Goal: Navigation & Orientation: Find specific page/section

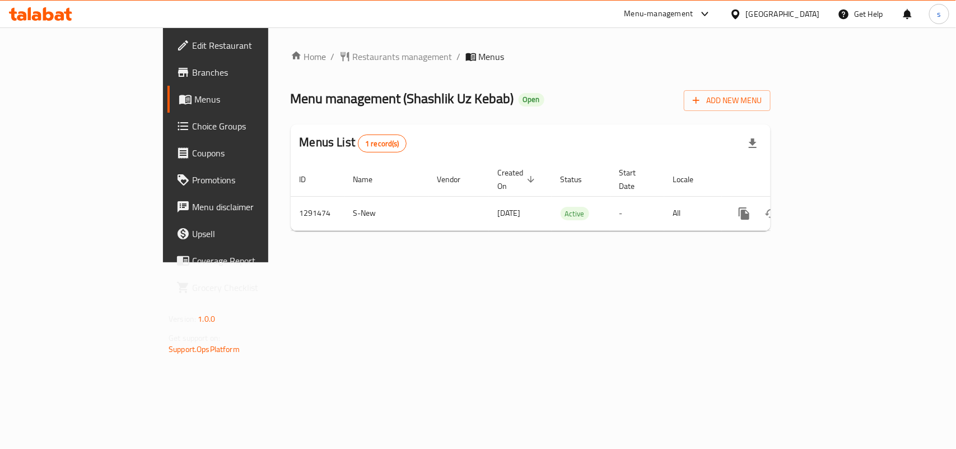
click at [754, 11] on div "[GEOGRAPHIC_DATA]" at bounding box center [783, 14] width 74 height 12
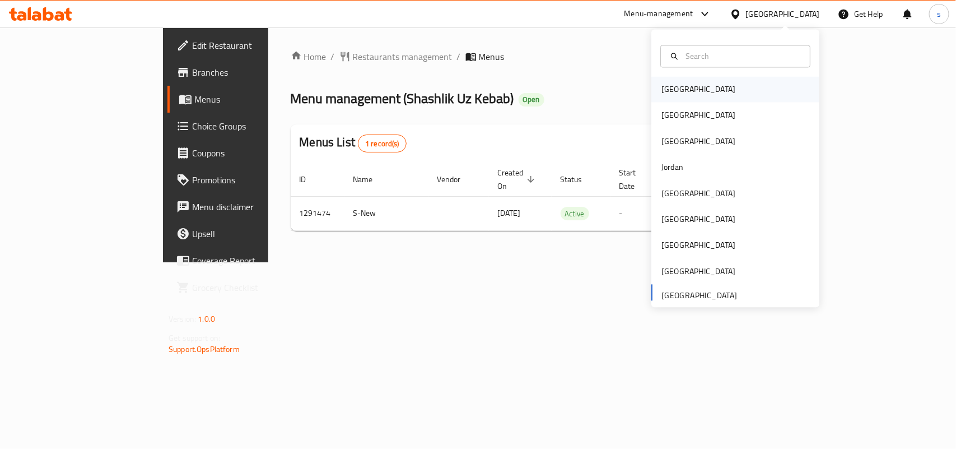
click at [665, 90] on div "[GEOGRAPHIC_DATA]" at bounding box center [699, 89] width 74 height 12
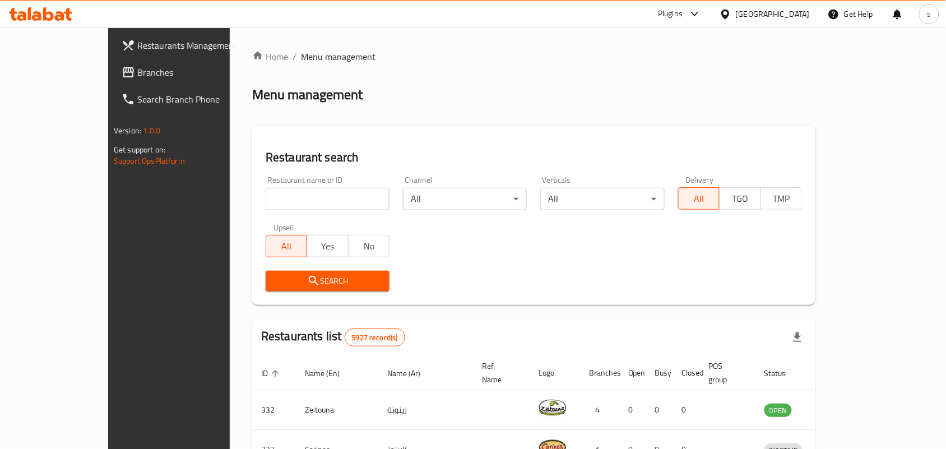
click at [137, 73] on span "Branches" at bounding box center [197, 72] width 120 height 13
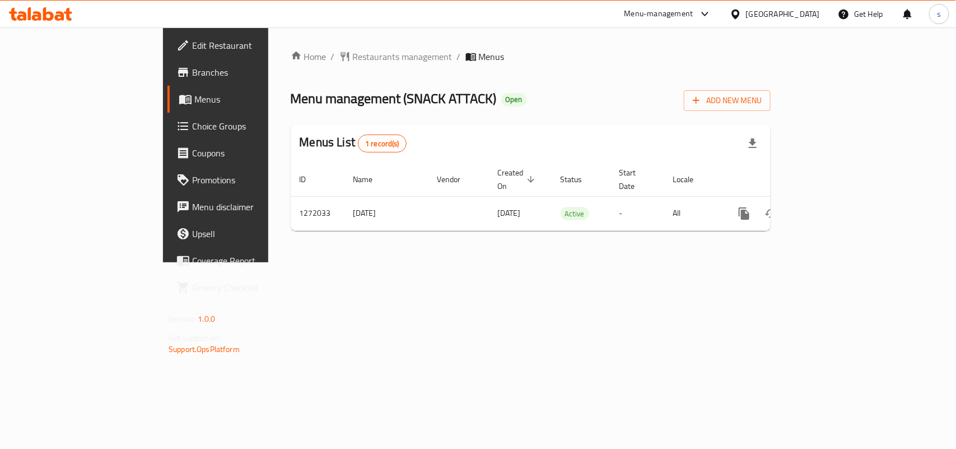
click at [799, 8] on div "[GEOGRAPHIC_DATA]" at bounding box center [783, 14] width 74 height 12
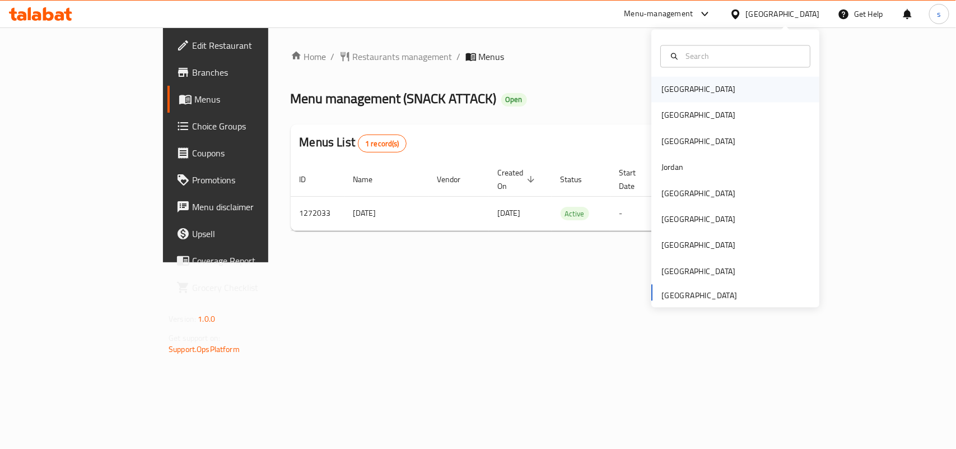
click at [676, 87] on div "[GEOGRAPHIC_DATA]" at bounding box center [699, 89] width 74 height 12
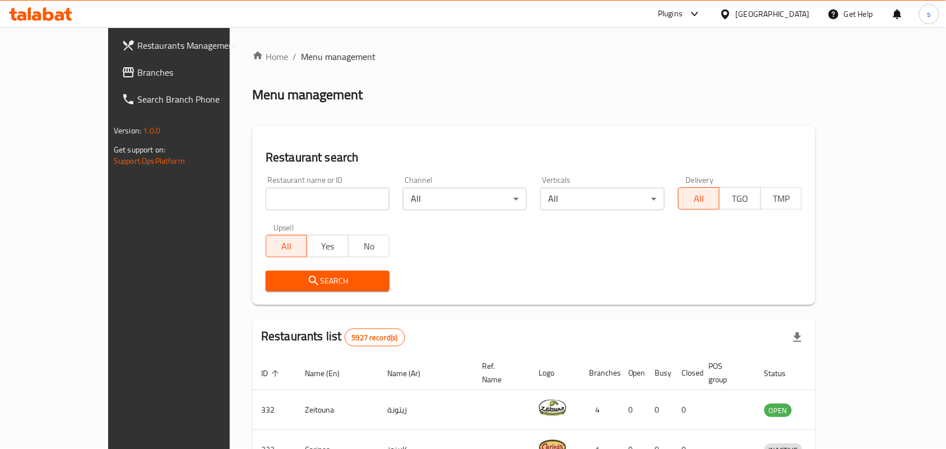
click at [736, 11] on div at bounding box center [727, 14] width 16 height 12
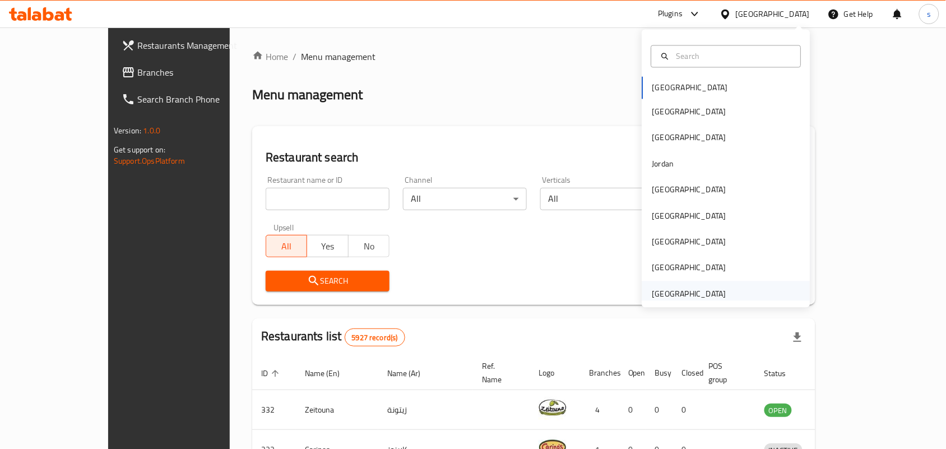
click at [652, 291] on div "[GEOGRAPHIC_DATA]" at bounding box center [689, 293] width 74 height 12
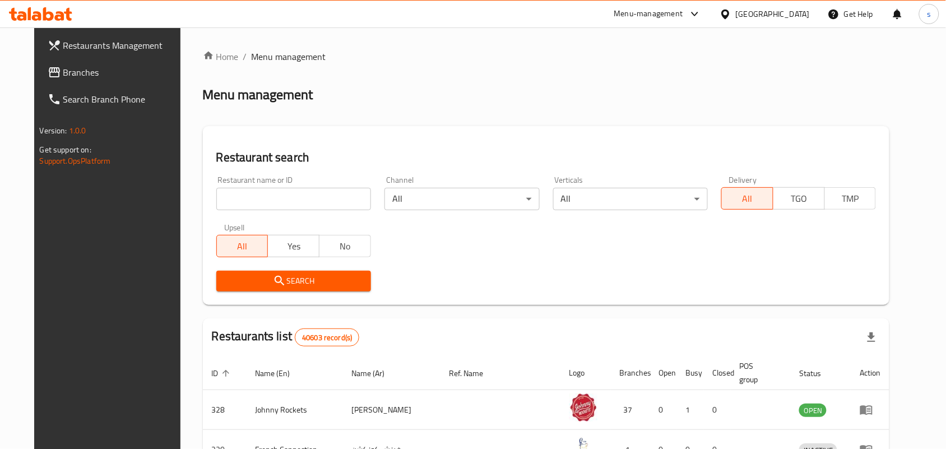
click at [63, 71] on span "Branches" at bounding box center [123, 72] width 120 height 13
